Goal: Task Accomplishment & Management: Use online tool/utility

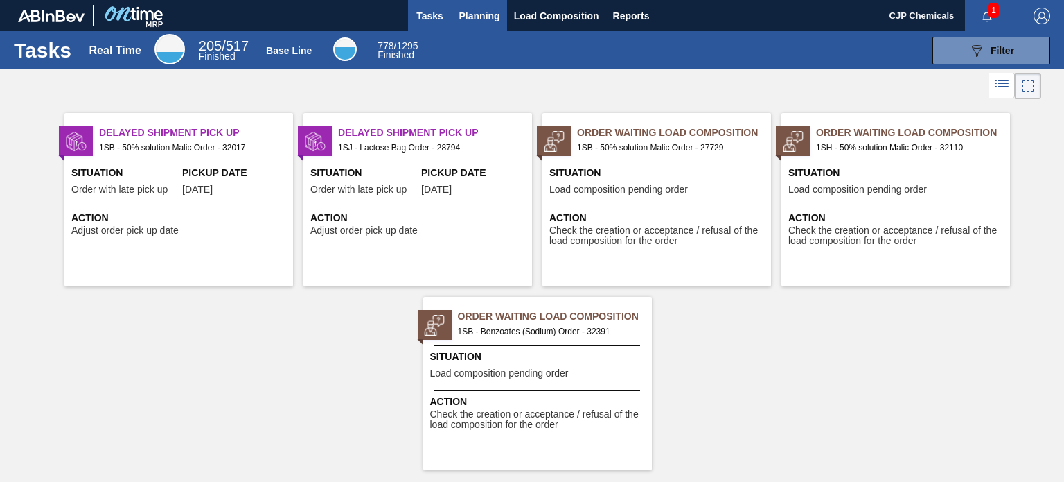
click at [486, 6] on button "Planning" at bounding box center [480, 15] width 55 height 31
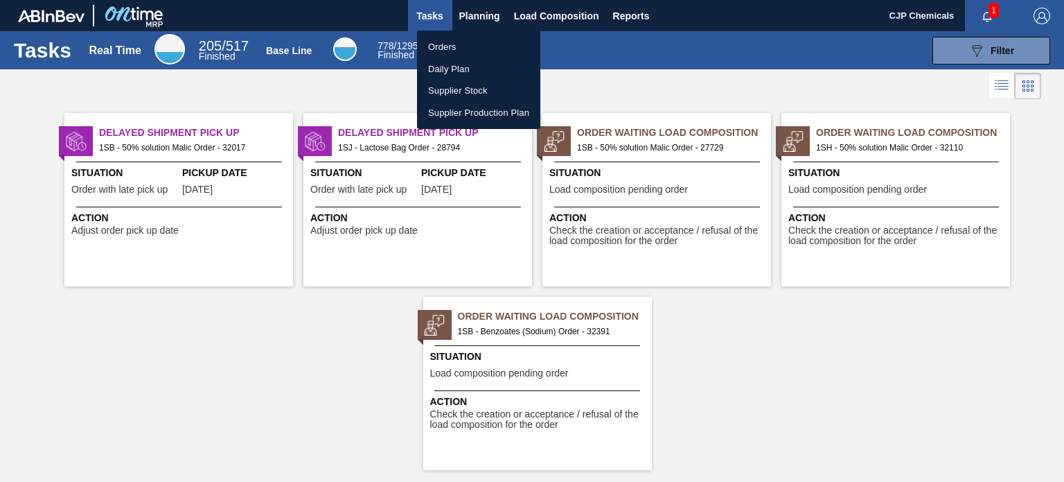
click at [449, 46] on li "Orders" at bounding box center [478, 47] width 123 height 22
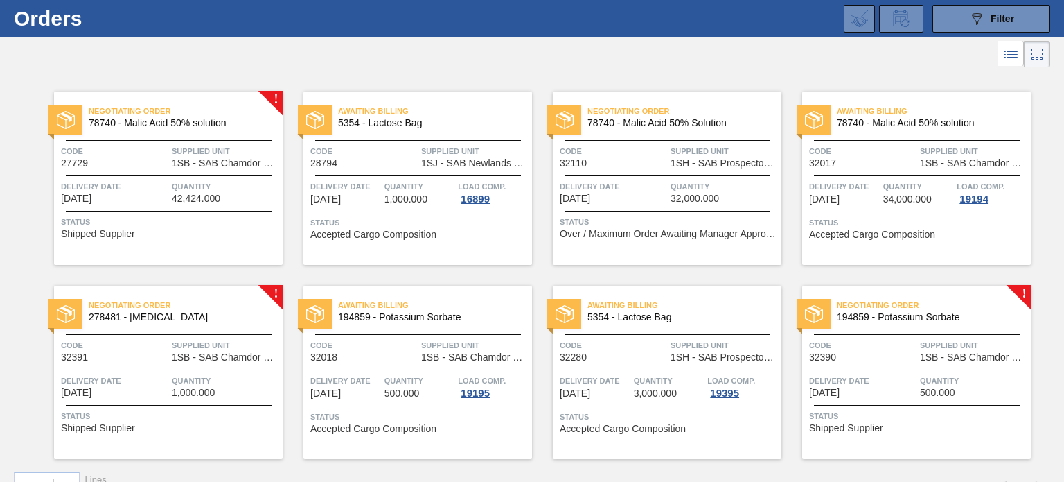
scroll to position [60, 0]
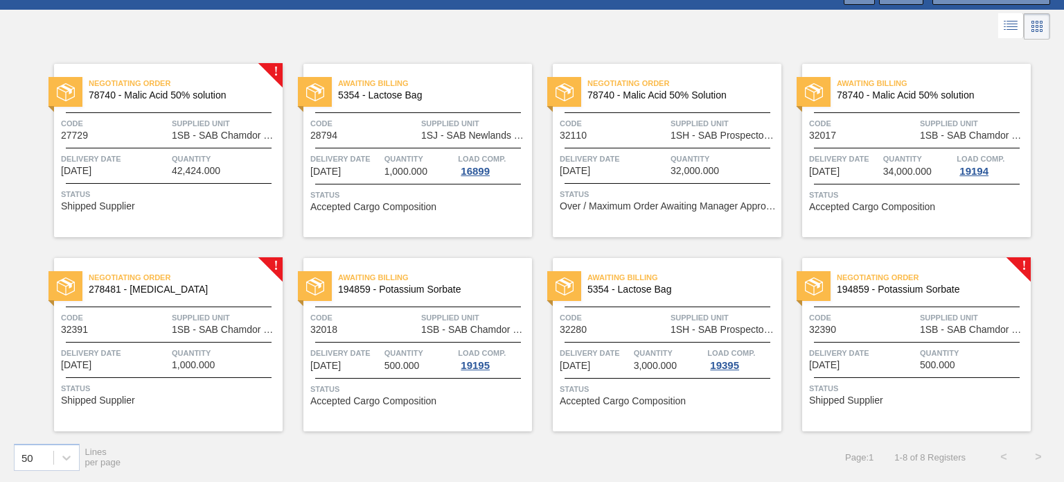
click at [890, 335] on div "Negotiating Order 194859 - Potassium Sorbate Code 32390 Supplied Unit 1SB - SAB…" at bounding box center [917, 344] width 229 height 173
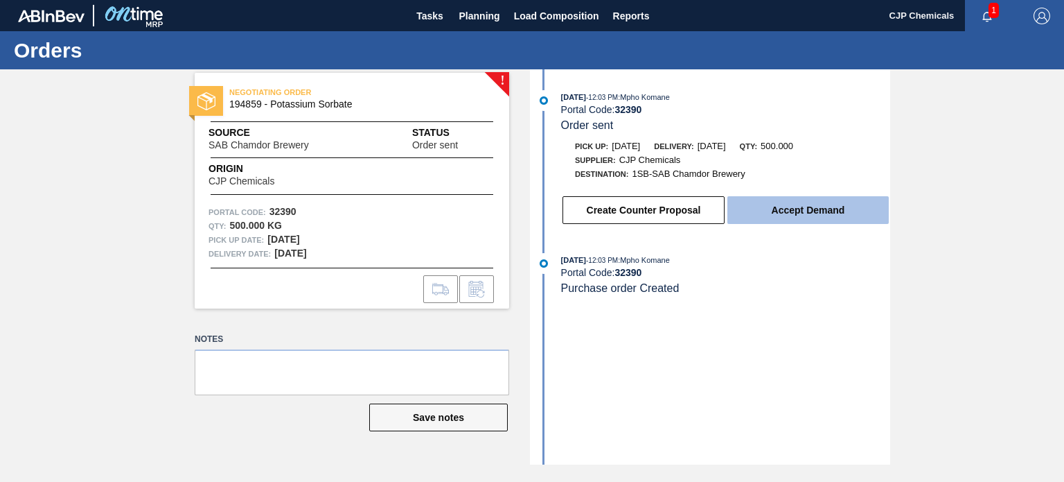
click at [818, 216] on button "Accept Demand" at bounding box center [808, 210] width 161 height 28
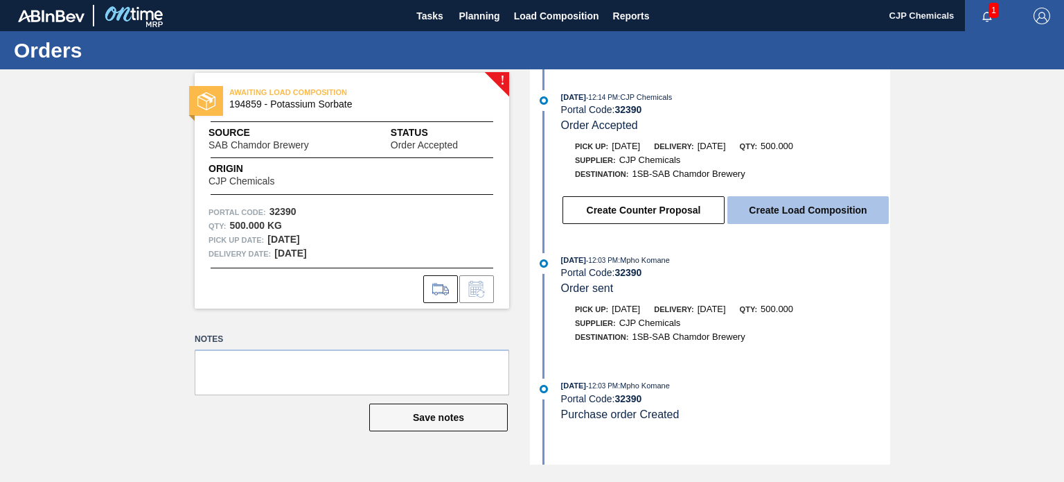
click at [818, 217] on button "Create Load Composition" at bounding box center [808, 210] width 161 height 28
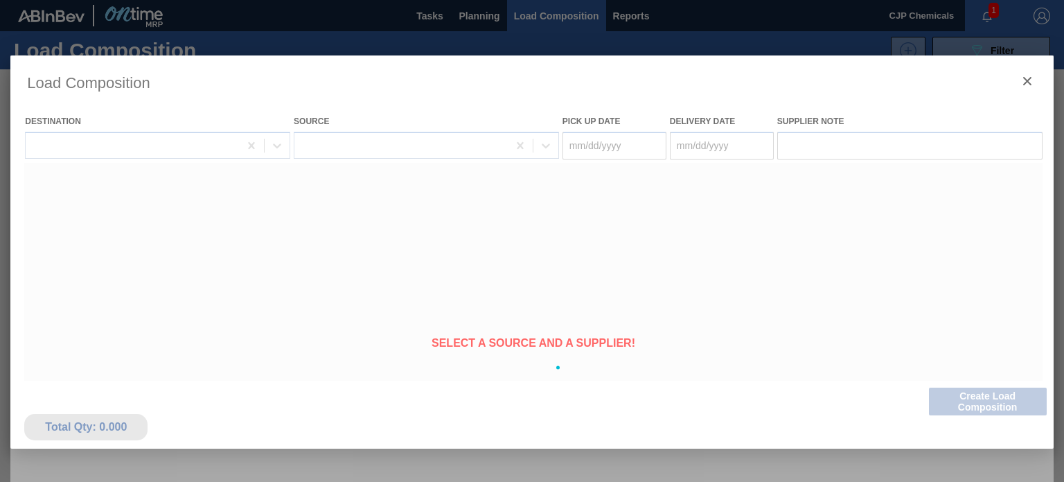
type Date "[DATE]"
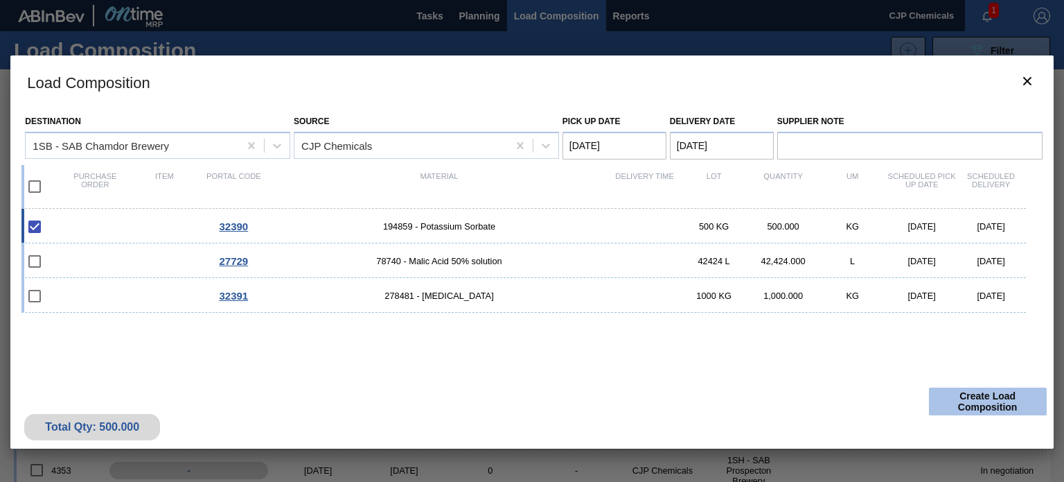
click at [970, 404] on button "Create Load Composition" at bounding box center [988, 401] width 118 height 28
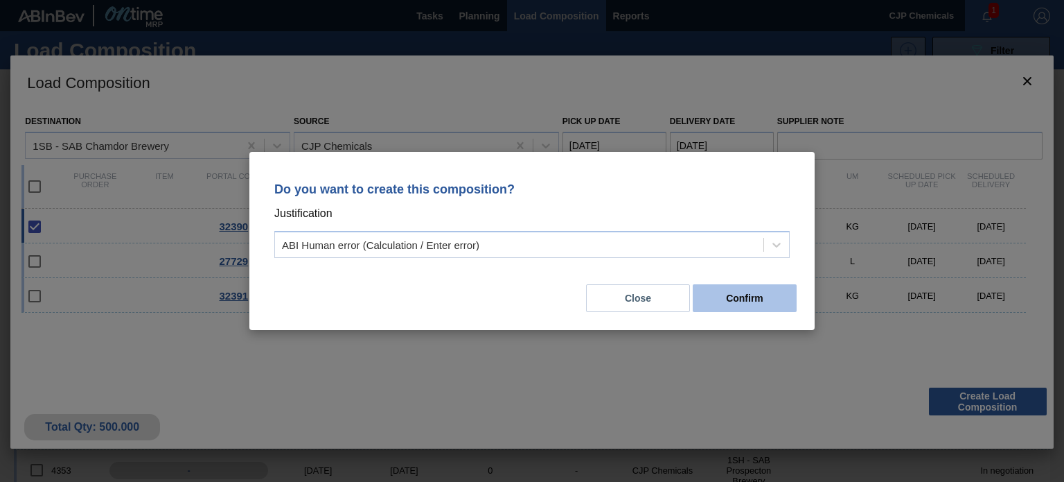
click at [732, 302] on button "Confirm" at bounding box center [745, 298] width 104 height 28
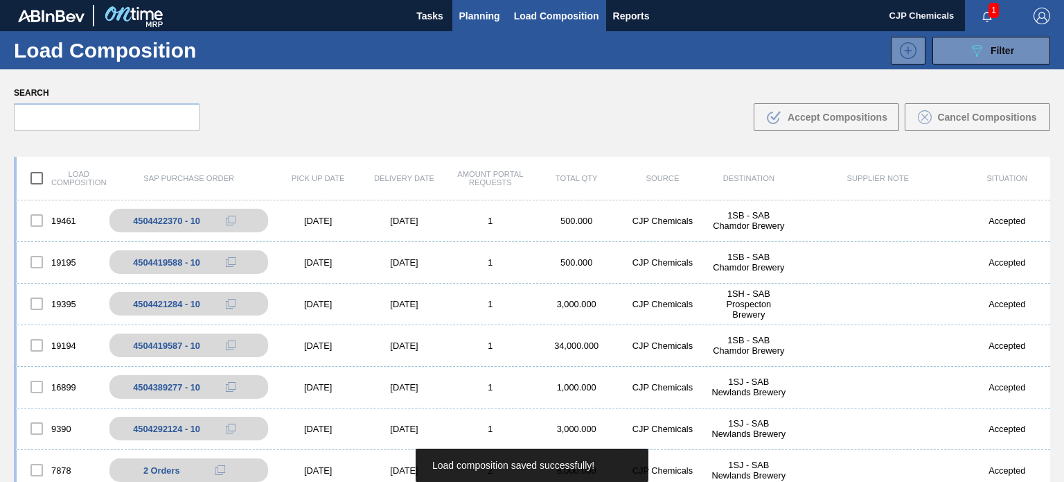
click at [480, 21] on span "Planning" at bounding box center [479, 16] width 41 height 17
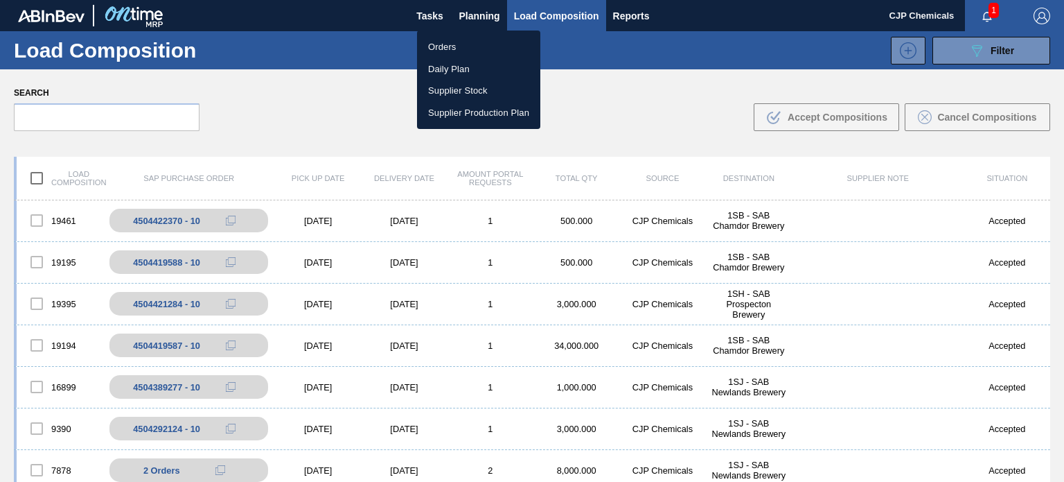
click at [454, 46] on li "Orders" at bounding box center [478, 47] width 123 height 22
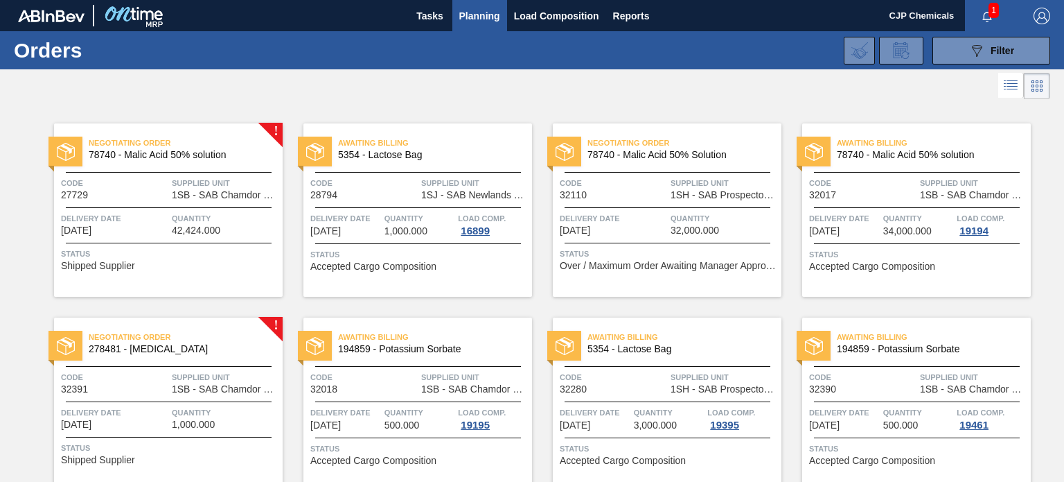
click at [223, 355] on div "Negotiating Order 278481 - [MEDICAL_DATA]" at bounding box center [168, 343] width 229 height 31
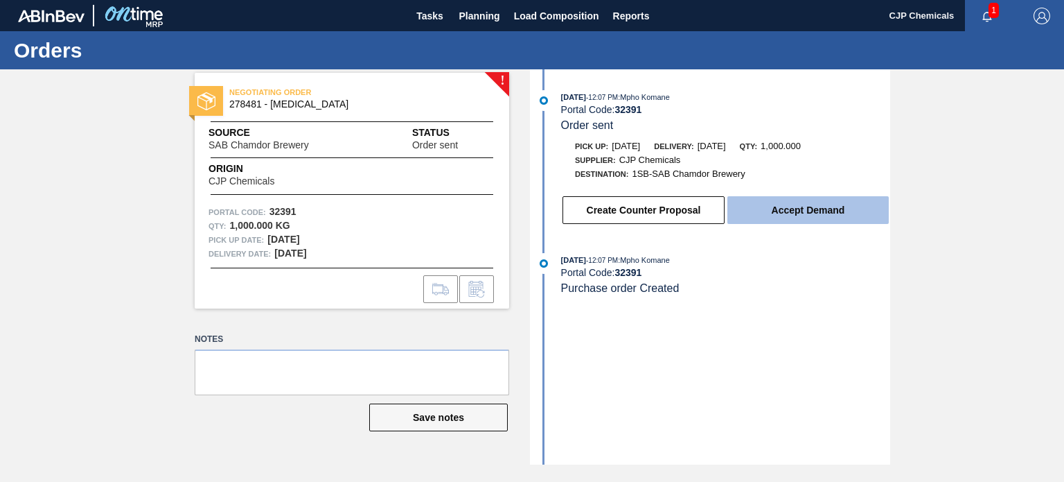
click at [797, 211] on button "Accept Demand" at bounding box center [808, 210] width 161 height 28
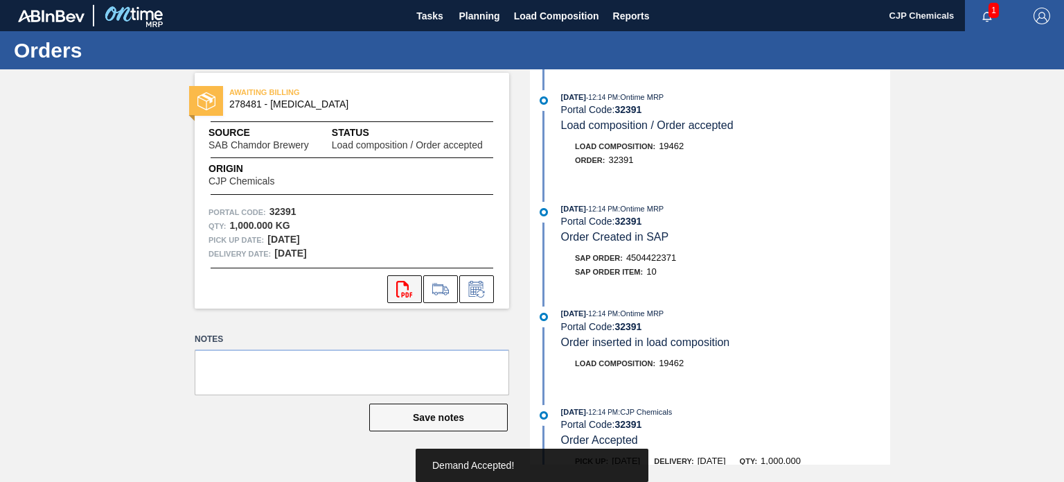
click at [403, 293] on icon "svg{fill:#ff0000}" at bounding box center [404, 289] width 17 height 17
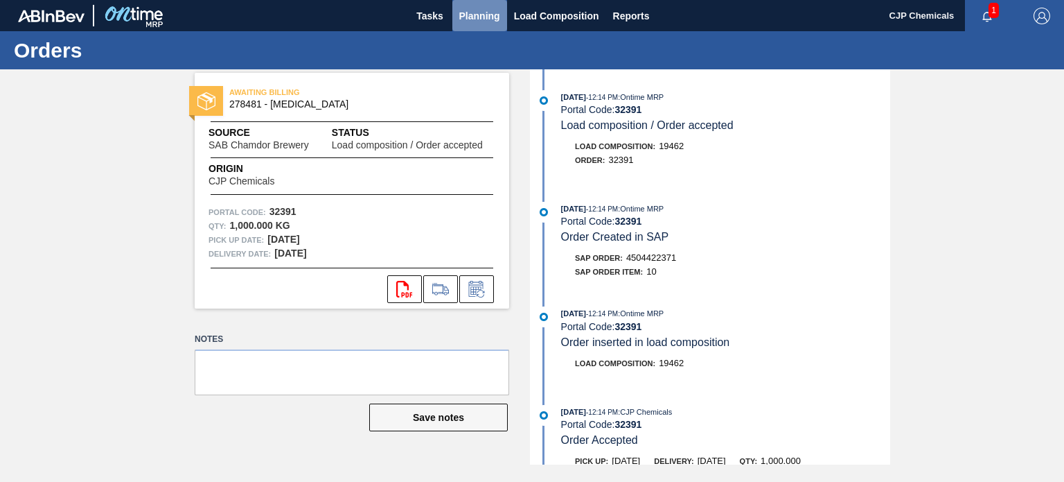
click at [488, 12] on span "Planning" at bounding box center [479, 16] width 41 height 17
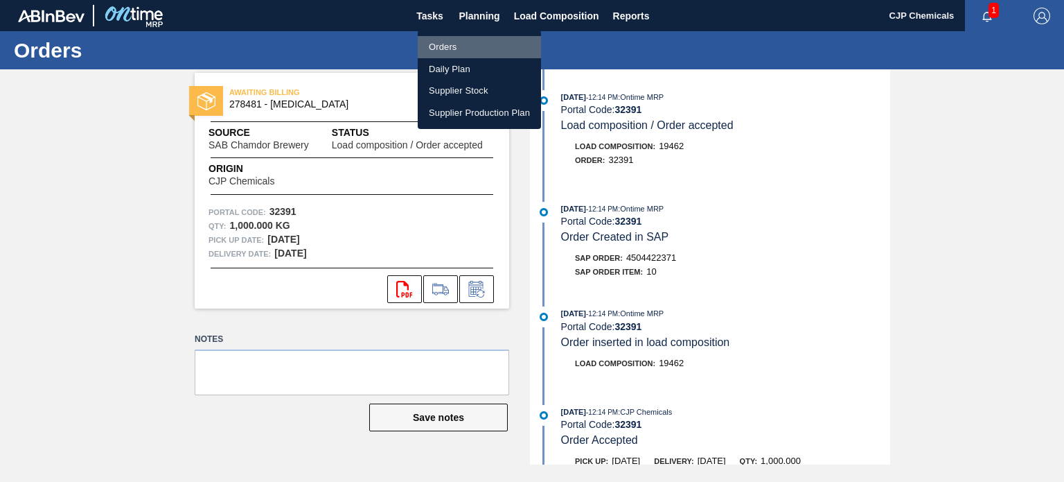
click at [442, 46] on li "Orders" at bounding box center [479, 47] width 123 height 22
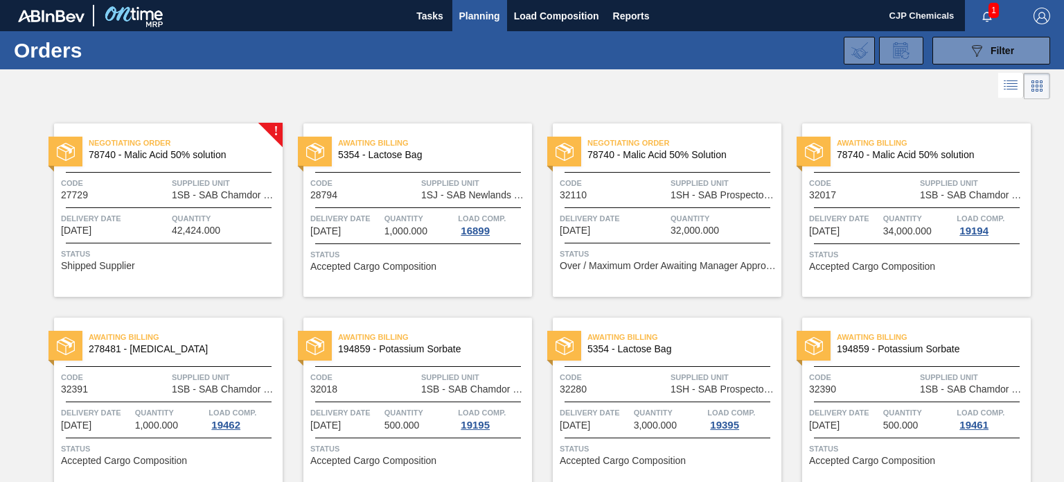
click at [857, 376] on span "Code" at bounding box center [862, 377] width 107 height 14
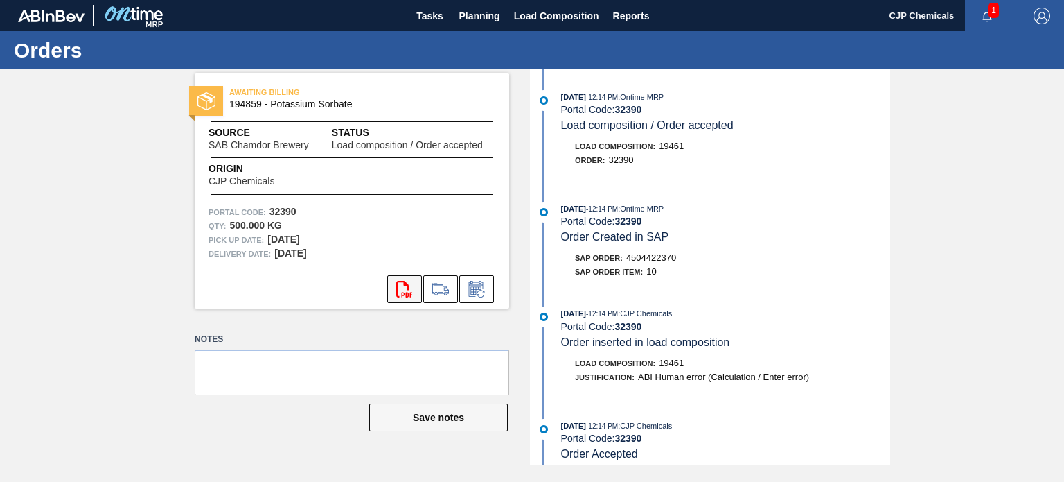
click at [407, 281] on icon "svg{fill:#ff0000}" at bounding box center [404, 289] width 17 height 17
